Goal: Find specific page/section: Find specific page/section

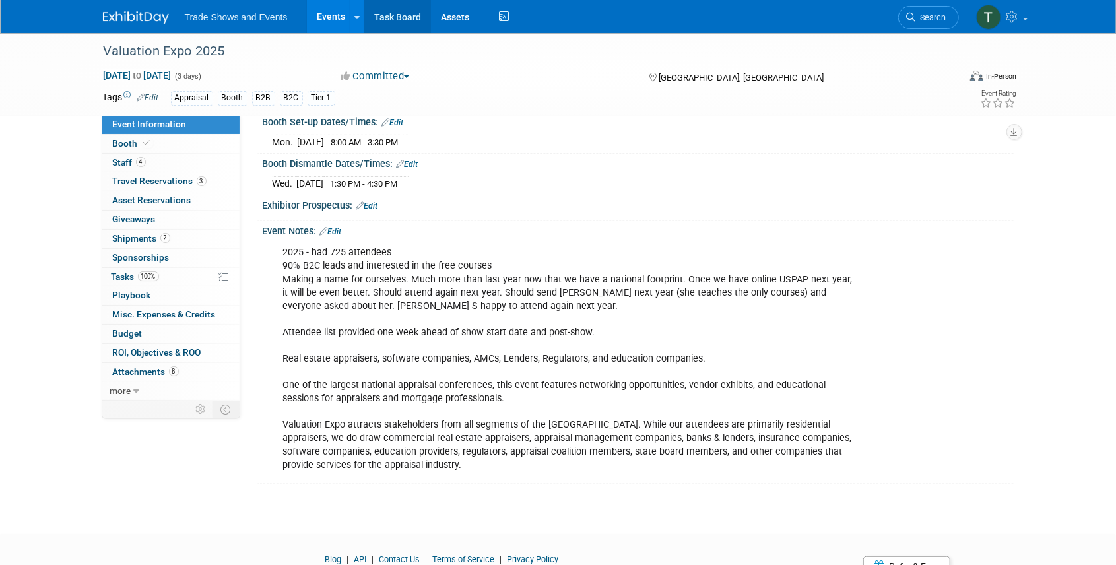
scroll to position [220, 0]
click at [920, 16] on span "Search" at bounding box center [931, 18] width 30 height 10
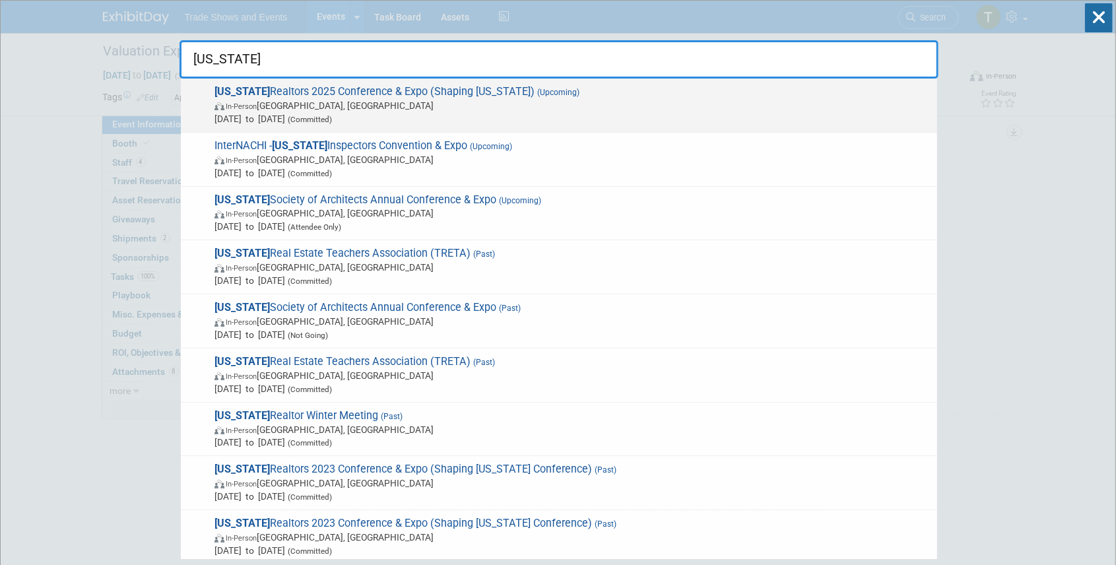
type input "[US_STATE]"
click at [408, 97] on span "[US_STATE] Realtors 2025 Conference & Expo (Shaping [US_STATE]) (Upcoming) In-P…" at bounding box center [571, 105] width 720 height 40
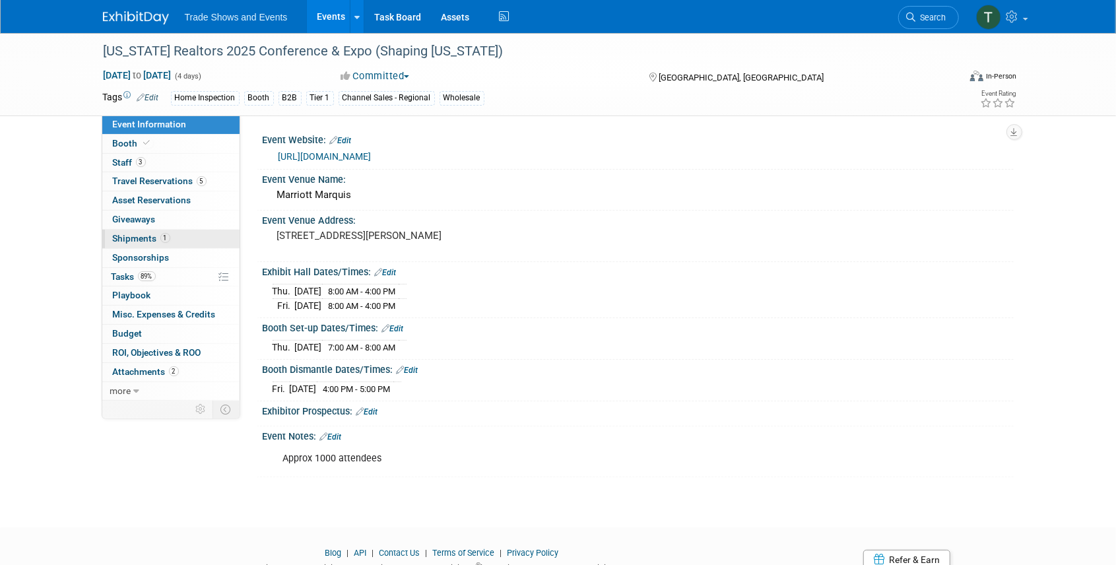
click at [140, 241] on span "Shipments 1" at bounding box center [141, 238] width 57 height 11
